Goal: Information Seeking & Learning: Learn about a topic

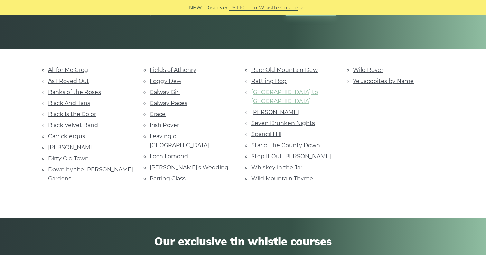
click at [277, 90] on link "[GEOGRAPHIC_DATA] to [GEOGRAPHIC_DATA]" at bounding box center [284, 97] width 67 height 16
click at [173, 153] on link "Loch Lomond" at bounding box center [169, 156] width 38 height 7
click at [264, 120] on link "Seven Drunken Nights" at bounding box center [283, 123] width 64 height 7
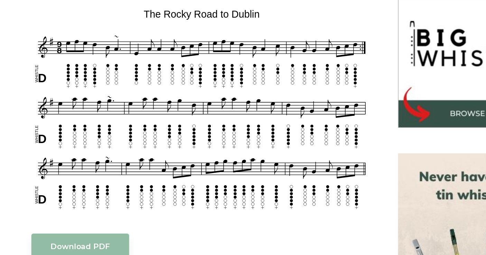
scroll to position [203, 0]
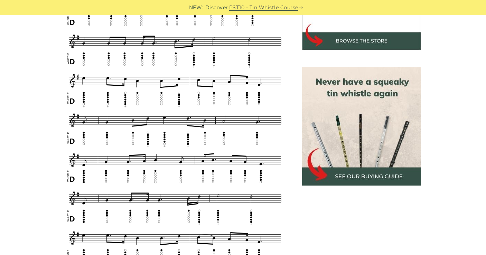
scroll to position [268, 0]
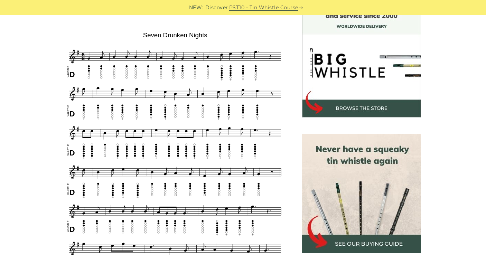
scroll to position [199, 0]
